Goal: Transaction & Acquisition: Purchase product/service

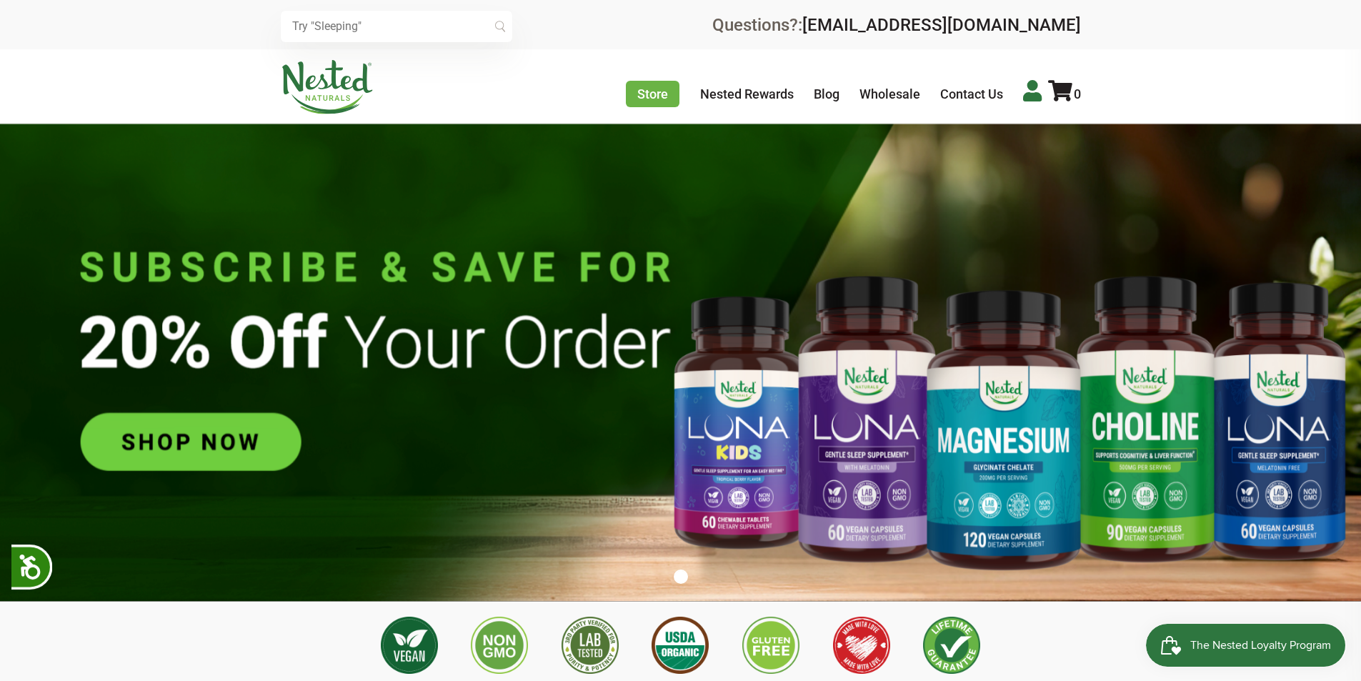
click at [1023, 88] on icon at bounding box center [1032, 90] width 19 height 21
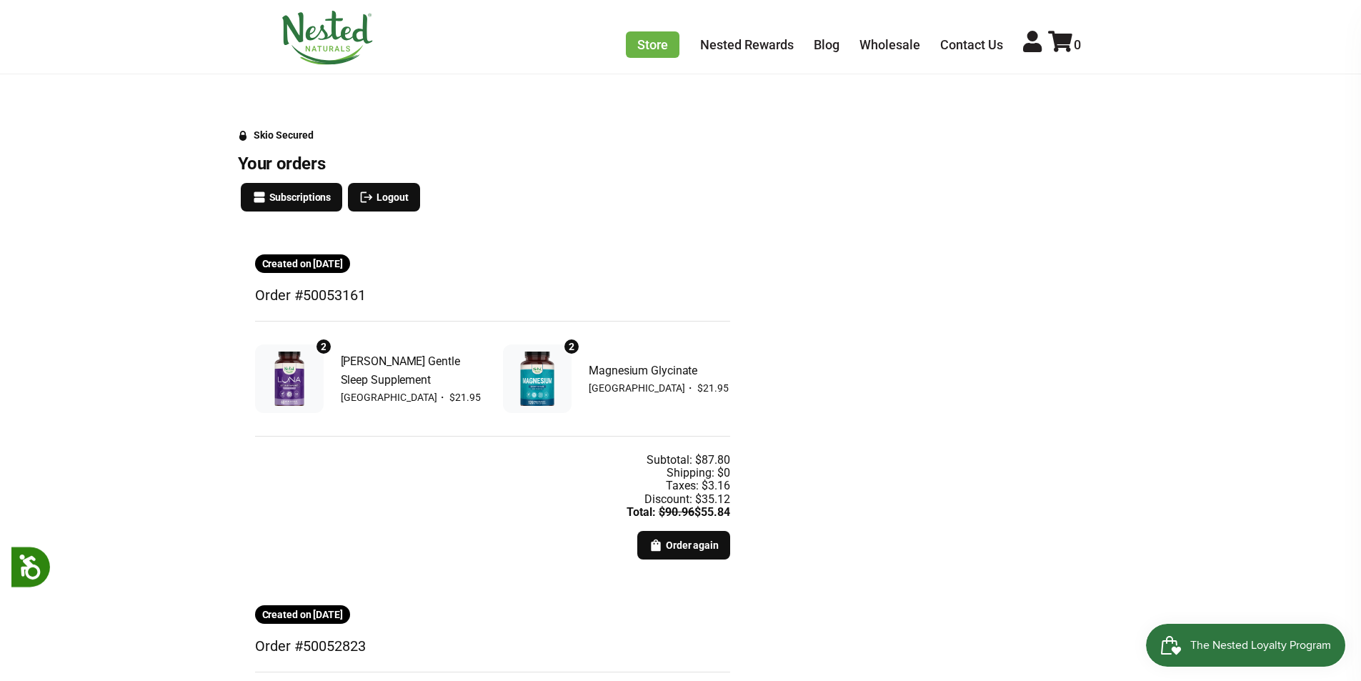
scroll to position [143, 0]
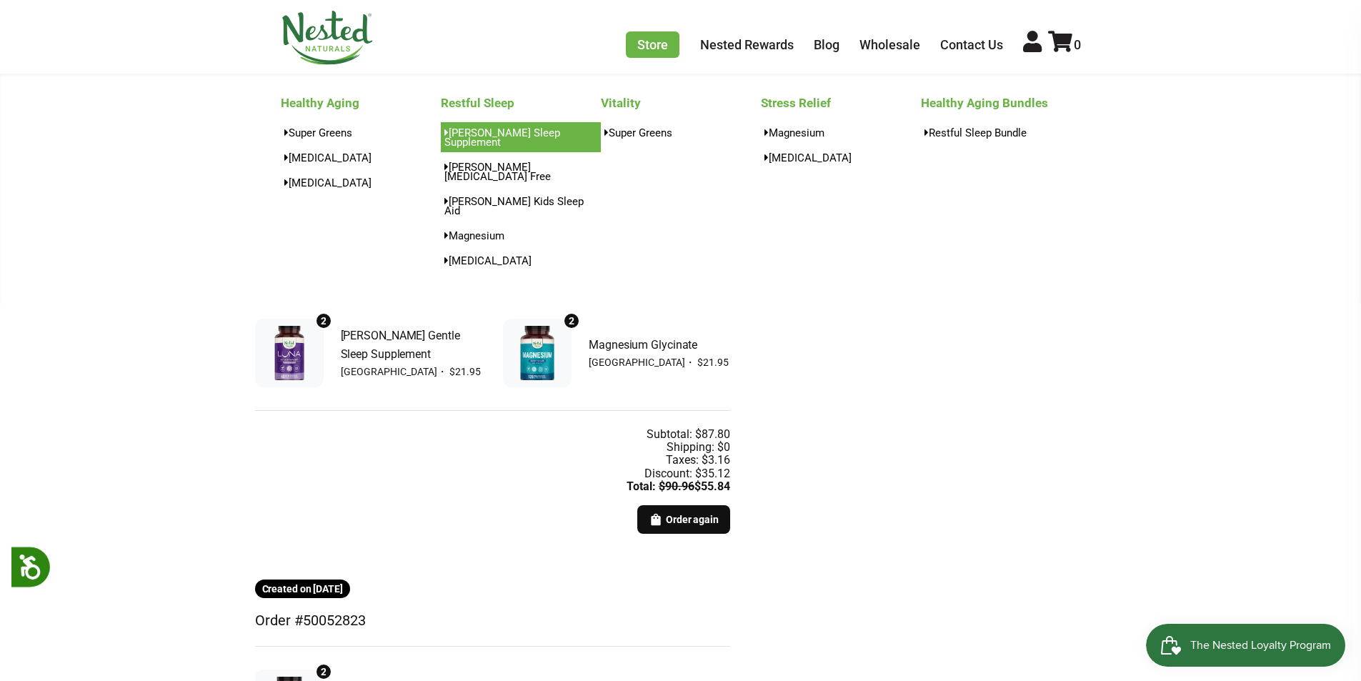
click at [538, 131] on link "[PERSON_NAME] Sleep Supplement" at bounding box center [521, 137] width 160 height 30
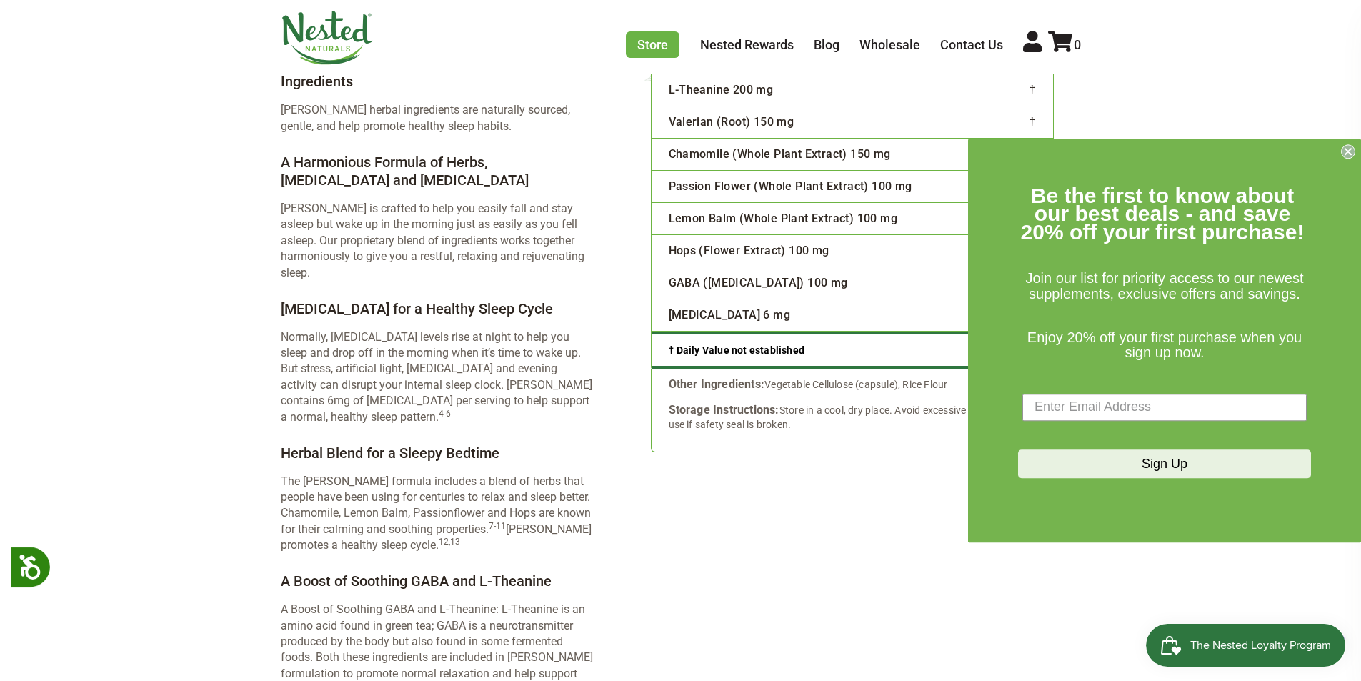
scroll to position [2286, 0]
